Goal: Task Accomplishment & Management: Use online tool/utility

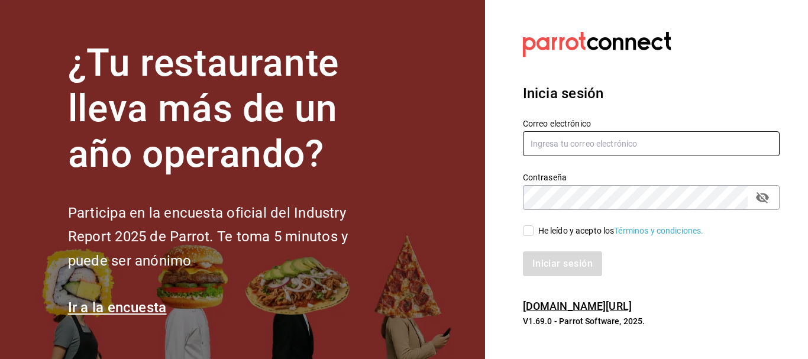
type input "[EMAIL_ADDRESS][PERSON_NAME][DOMAIN_NAME]"
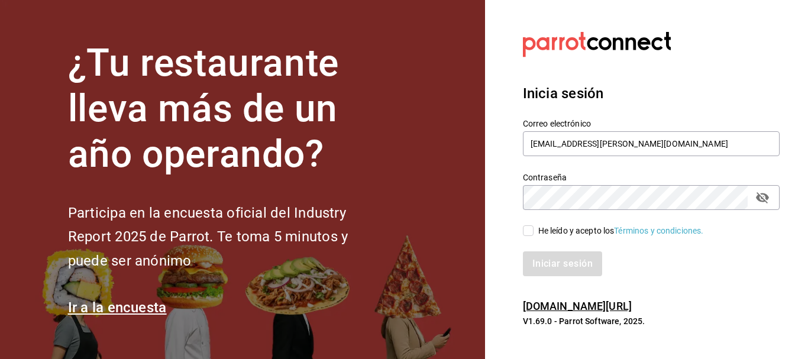
click at [530, 227] on input "He leído y acepto los Términos y condiciones." at bounding box center [528, 230] width 11 height 11
checkbox input "true"
click at [552, 255] on button "Iniciar sesión" at bounding box center [563, 264] width 80 height 25
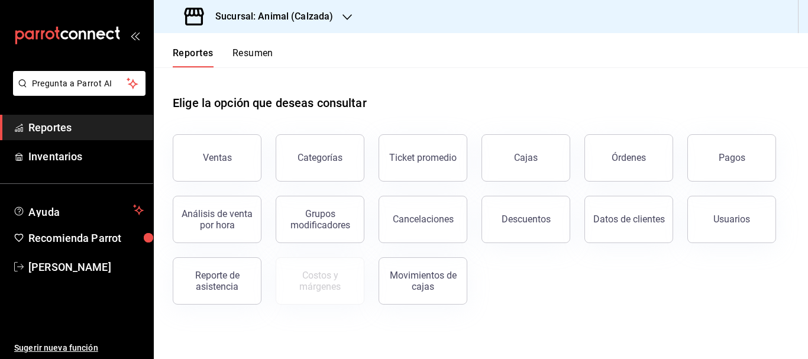
click at [295, 15] on h3 "Sucursal: Animal (Calzada)" at bounding box center [269, 16] width 127 height 14
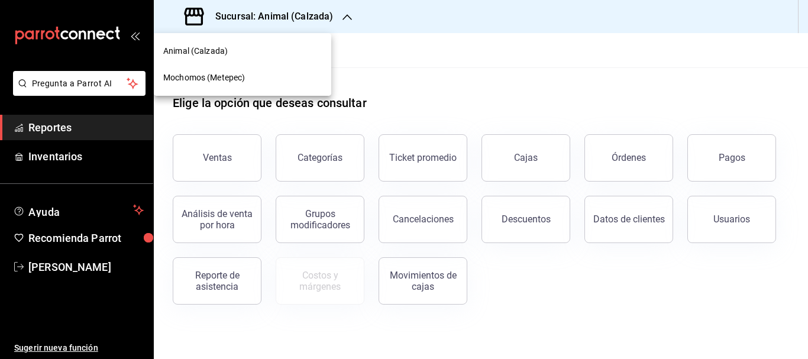
click at [286, 72] on div "Mochomos (Metepec)" at bounding box center [242, 78] width 159 height 12
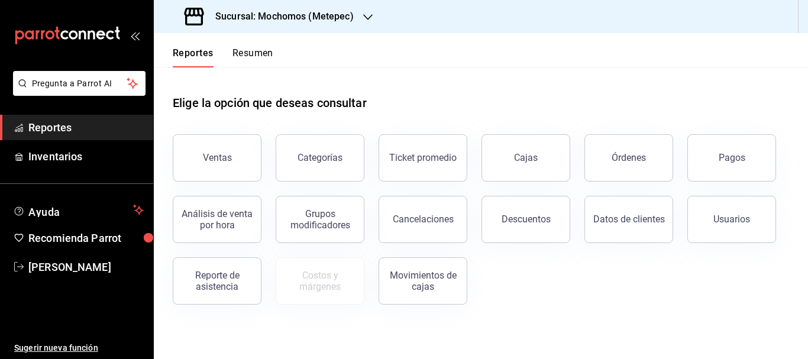
click at [244, 135] on div "Ventas" at bounding box center [210, 151] width 103 height 62
click at [226, 150] on button "Ventas" at bounding box center [217, 157] width 89 height 47
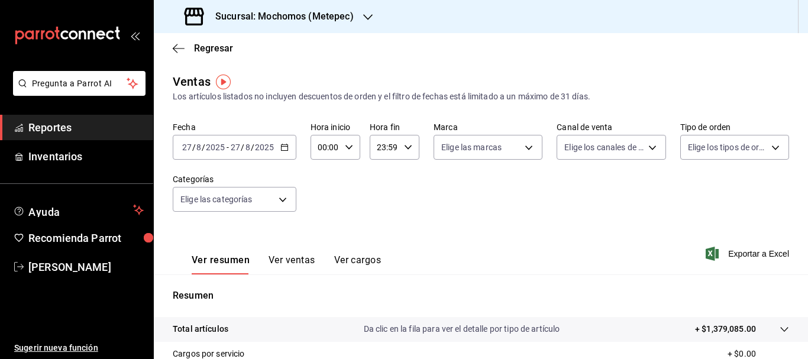
click at [181, 147] on div "2025-08-27 27 / 8 / 2025" at bounding box center [203, 147] width 46 height 9
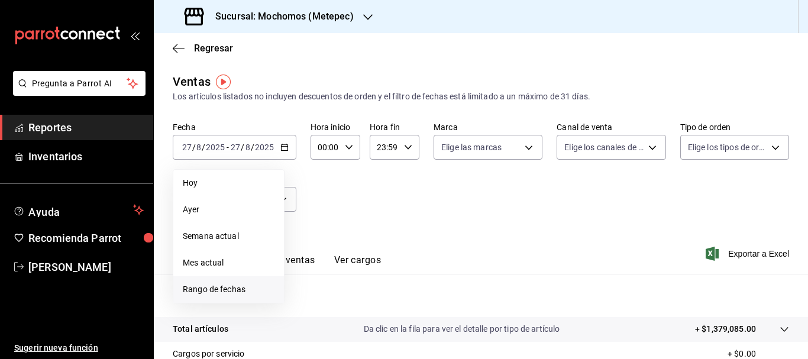
click at [202, 284] on span "Rango de fechas" at bounding box center [229, 289] width 92 height 12
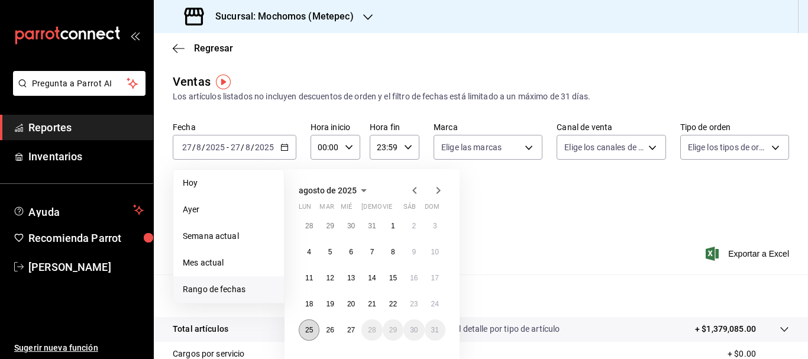
click at [308, 337] on button "25" at bounding box center [309, 330] width 21 height 21
click at [356, 338] on button "27" at bounding box center [351, 330] width 21 height 21
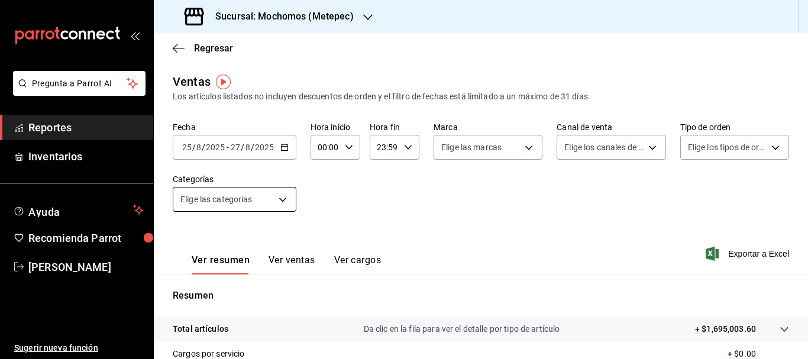
click at [267, 201] on body "Pregunta a Parrot AI Reportes Inventarios Ayuda Recomienda Parrot Cristian Merc…" at bounding box center [404, 179] width 808 height 359
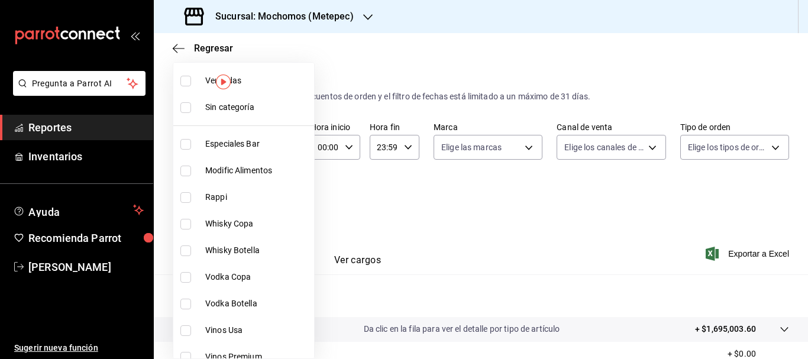
click at [191, 109] on input "checkbox" at bounding box center [185, 107] width 11 height 11
checkbox input "true"
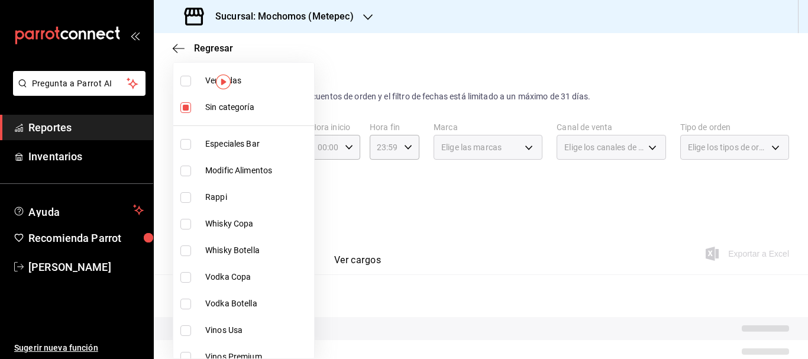
click at [190, 79] on input "checkbox" at bounding box center [185, 81] width 11 height 11
checkbox input "true"
type input "c9cbc288-c827-488d-81f5-370afefb1912,46081463-7037-4dd2-a9ab-e56ff6a8fa7c,bf958…"
checkbox input "true"
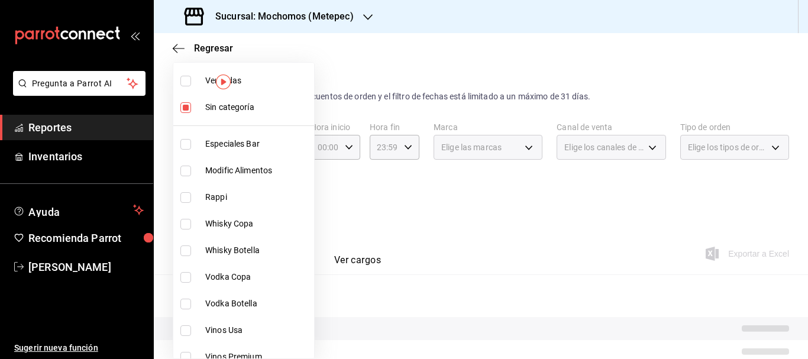
checkbox input "true"
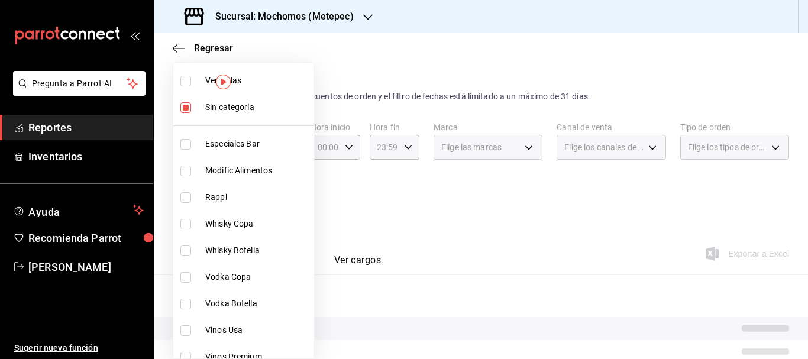
checkbox input "true"
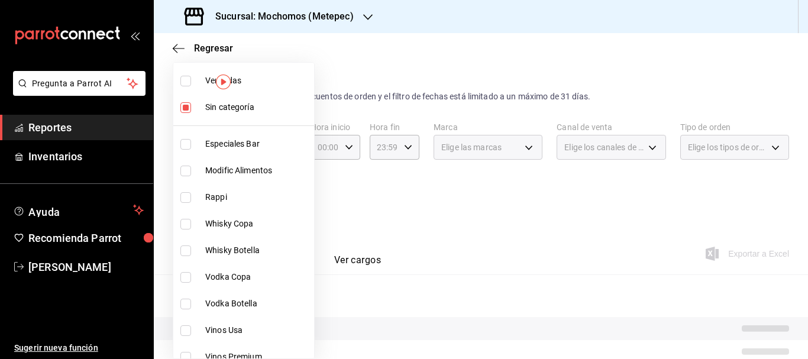
checkbox input "true"
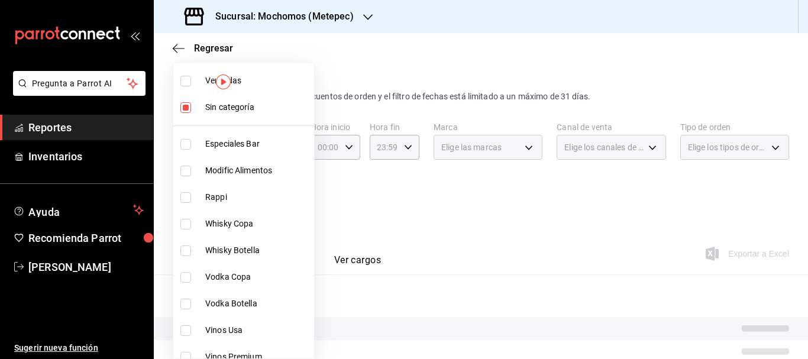
checkbox input "true"
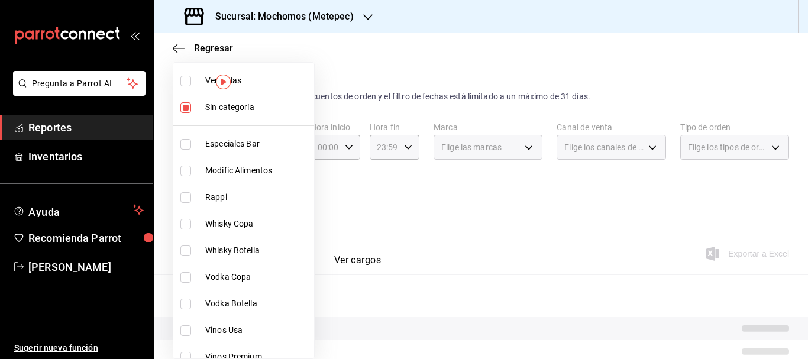
checkbox input "true"
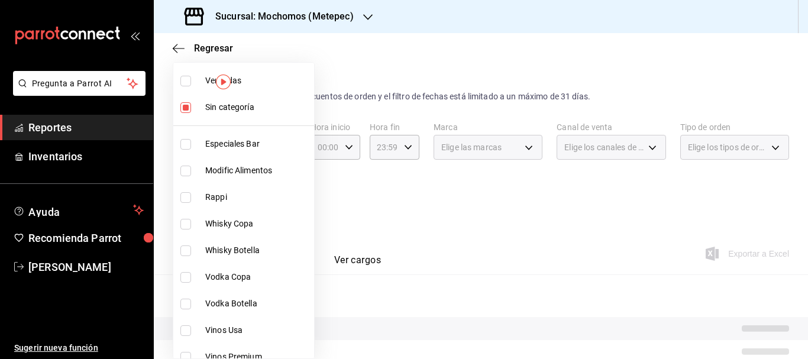
checkbox input "true"
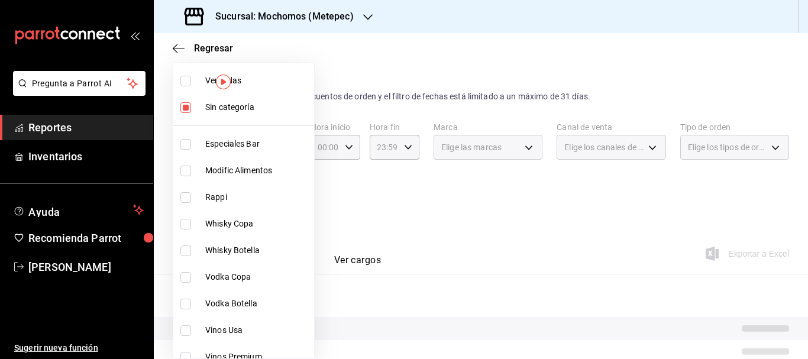
checkbox input "true"
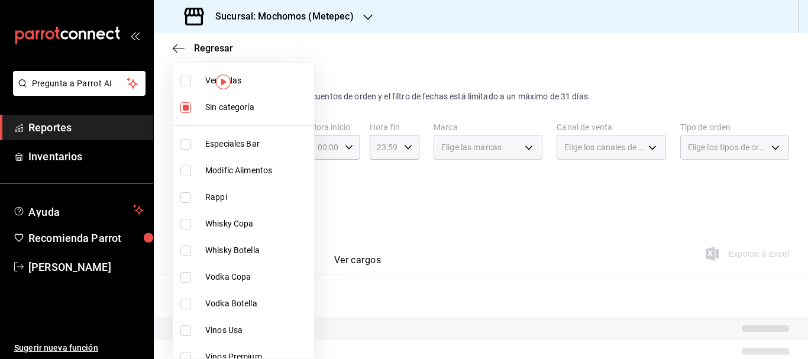
checkbox input "true"
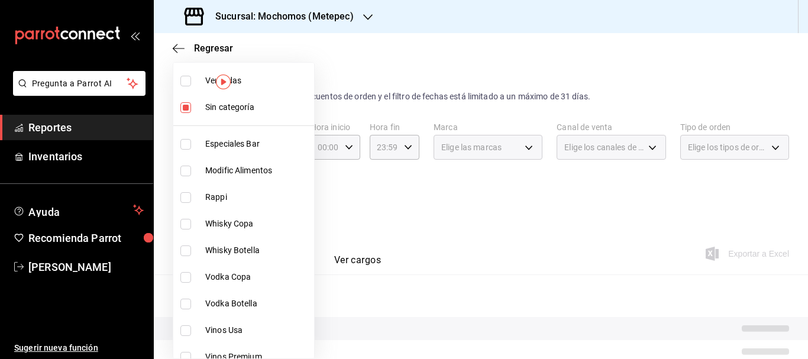
checkbox input "true"
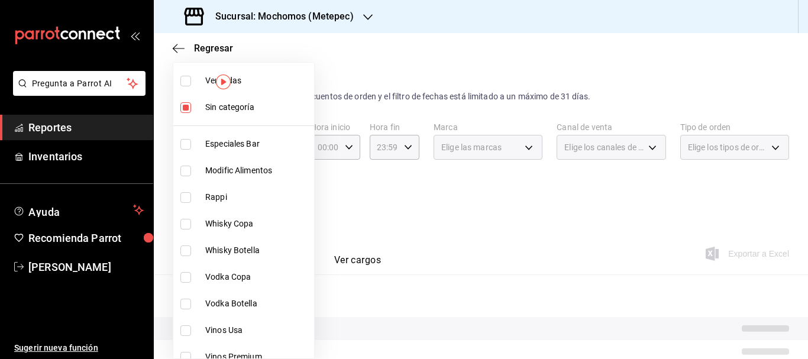
checkbox input "true"
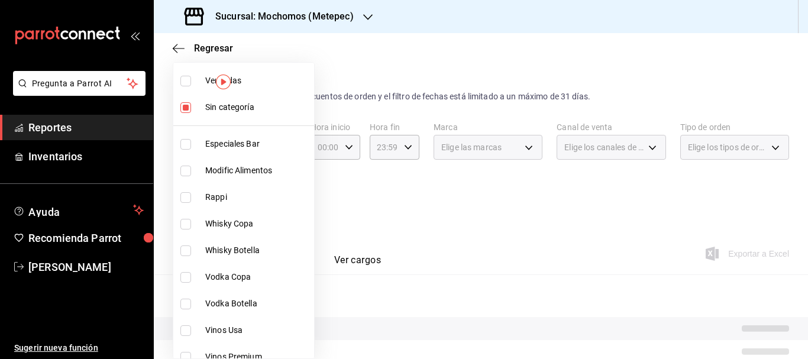
checkbox input "true"
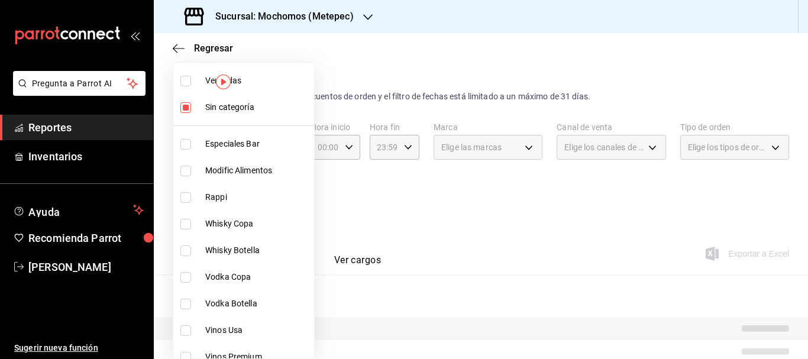
checkbox input "true"
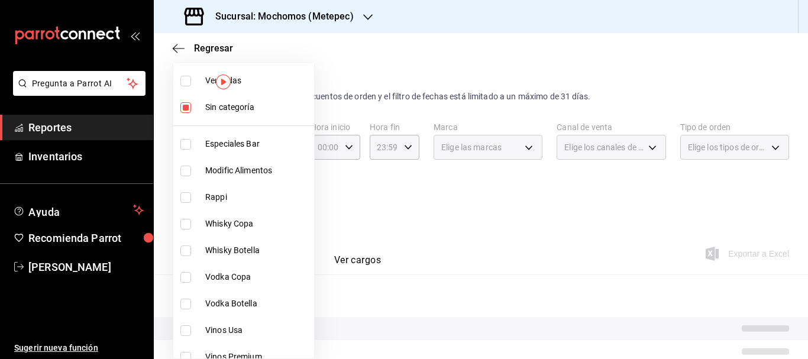
checkbox input "true"
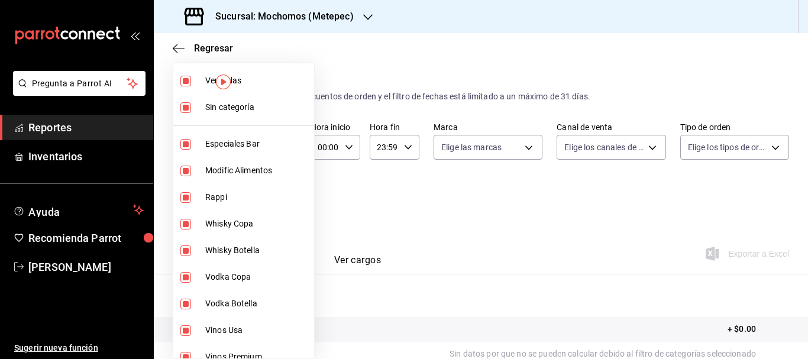
click at [453, 156] on div at bounding box center [404, 179] width 808 height 359
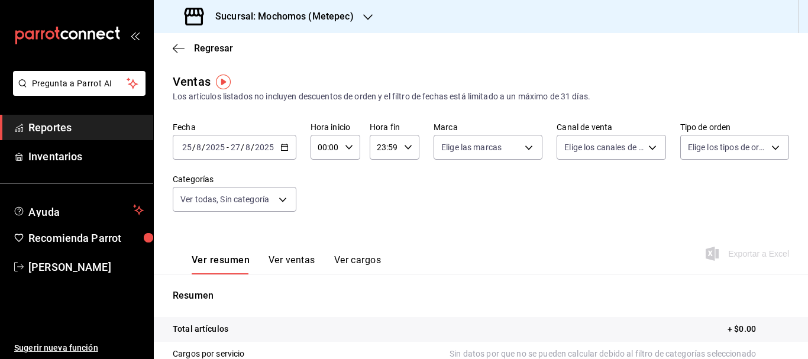
click at [453, 156] on body "Pregunta a Parrot AI Reportes Inventarios Ayuda Recomienda Parrot Cristian Merc…" at bounding box center [404, 179] width 808 height 359
click at [446, 192] on input "checkbox" at bounding box center [444, 193] width 11 height 11
checkbox input "true"
type input "2365f74e-aa6b-4392-bdf2-72765591bddf"
checkbox input "true"
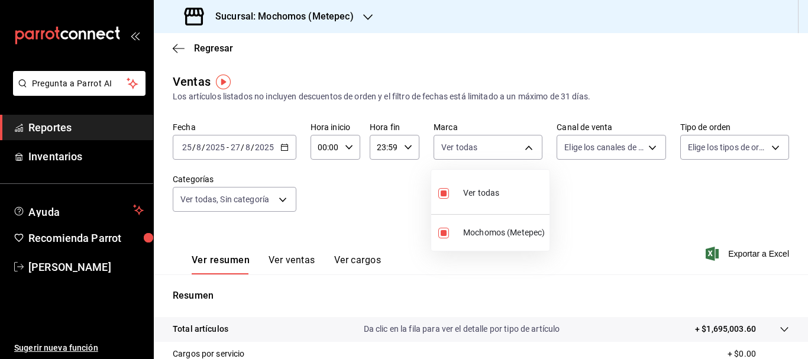
click at [611, 144] on div at bounding box center [404, 179] width 808 height 359
click at [611, 144] on body "Pregunta a Parrot AI Reportes Inventarios Ayuda Recomienda Parrot Cristian Merc…" at bounding box center [404, 179] width 808 height 359
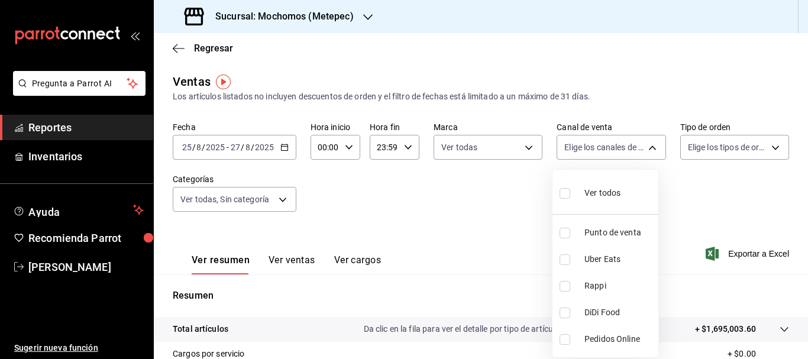
click at [568, 194] on input "checkbox" at bounding box center [565, 193] width 11 height 11
checkbox input "true"
type input "PARROT,UBER_EATS,RAPPI,DIDI_FOOD,ONLINE"
checkbox input "true"
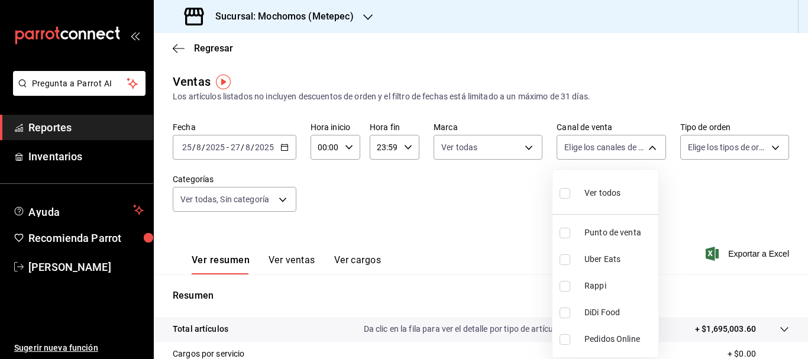
checkbox input "true"
click at [727, 151] on div at bounding box center [404, 179] width 808 height 359
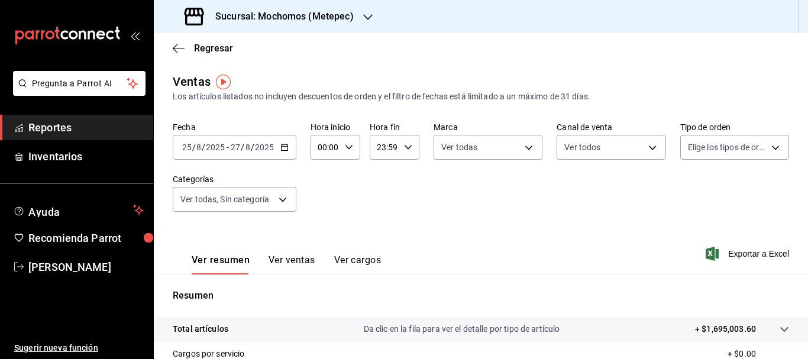
click at [727, 151] on body "Pregunta a Parrot AI Reportes Inventarios Ayuda Recomienda Parrot Cristian Merc…" at bounding box center [404, 179] width 808 height 359
click at [691, 196] on input "checkbox" at bounding box center [686, 193] width 11 height 11
checkbox input "true"
type input "3a236ed8-2e24-47ca-8e59-ead494492482,da8509e8-5fca-4f62-958e-973104937870,EXTER…"
checkbox input "true"
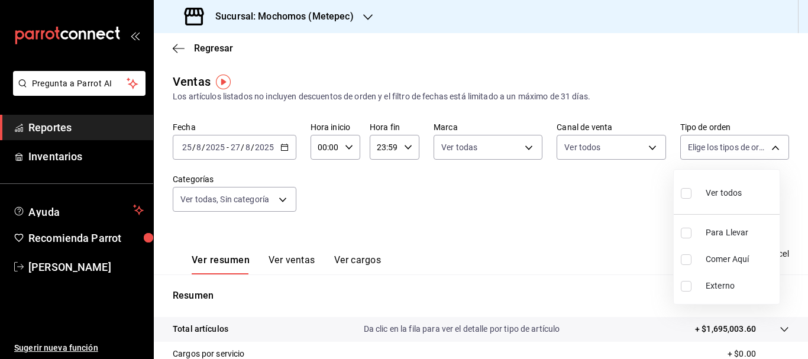
checkbox input "true"
click at [581, 275] on div at bounding box center [404, 179] width 808 height 359
click at [716, 252] on span "Exportar a Excel" at bounding box center [748, 254] width 81 height 14
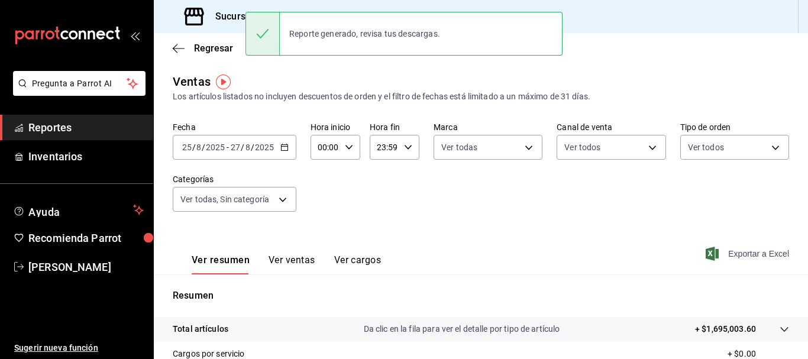
click at [716, 252] on span "Exportar a Excel" at bounding box center [748, 254] width 81 height 14
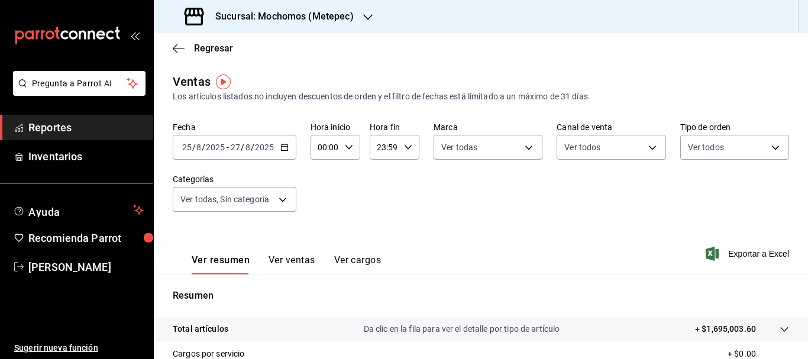
click at [188, 149] on input "25" at bounding box center [187, 147] width 11 height 9
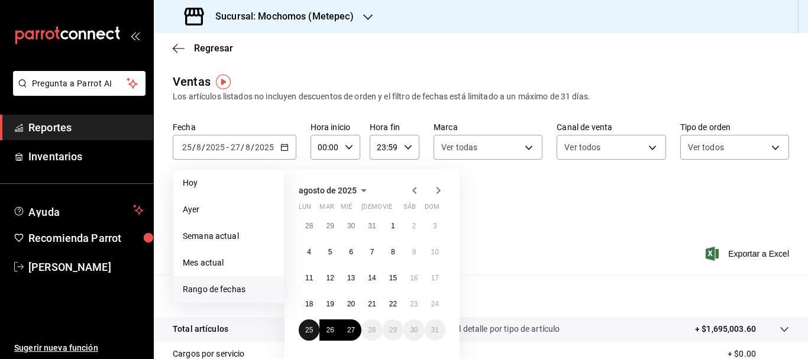
click at [303, 328] on button "25" at bounding box center [309, 330] width 21 height 21
click at [352, 332] on abbr "27" at bounding box center [351, 330] width 8 height 8
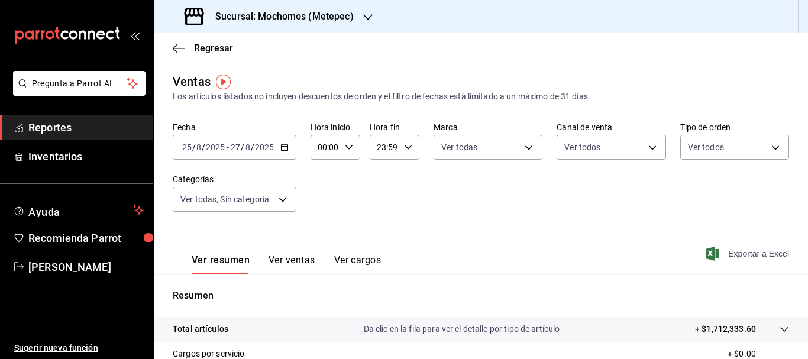
click at [757, 259] on span "Exportar a Excel" at bounding box center [748, 254] width 81 height 14
click at [182, 146] on input "25" at bounding box center [187, 147] width 11 height 9
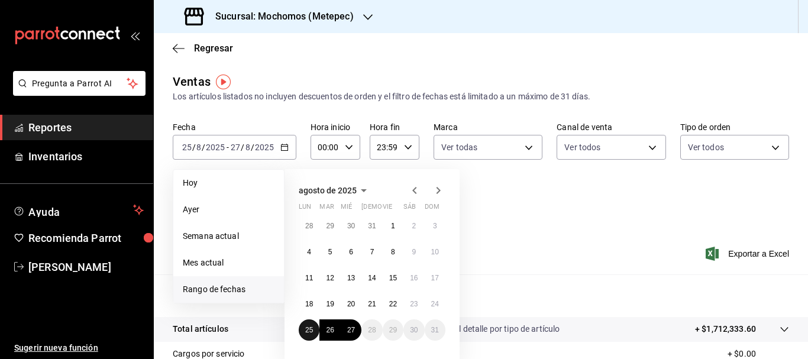
click at [304, 327] on button "25" at bounding box center [309, 330] width 21 height 21
click at [353, 334] on abbr "27" at bounding box center [351, 330] width 8 height 8
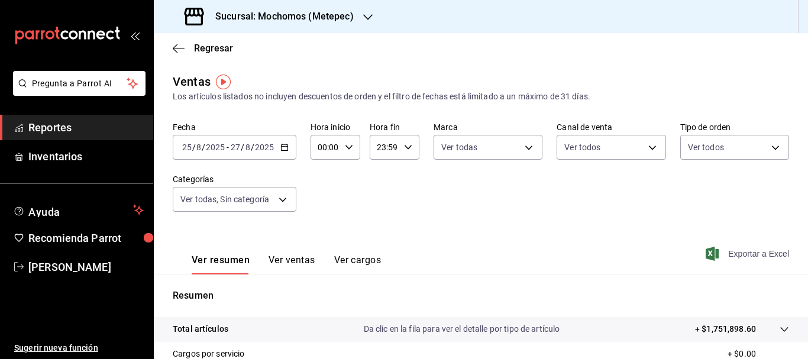
click at [762, 257] on span "Exportar a Excel" at bounding box center [748, 254] width 81 height 14
